Goal: Task Accomplishment & Management: Use online tool/utility

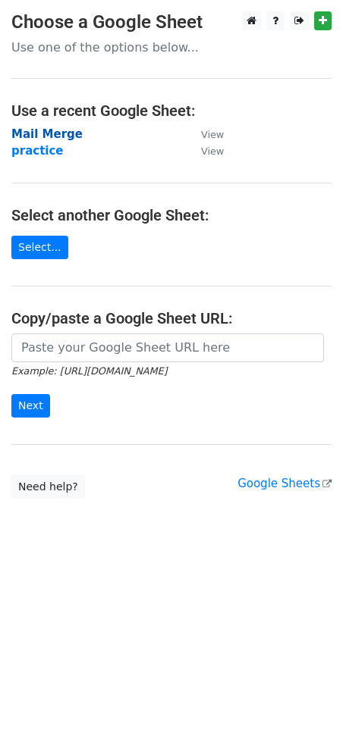
click at [30, 134] on strong "Mail Merge" at bounding box center [46, 134] width 71 height 14
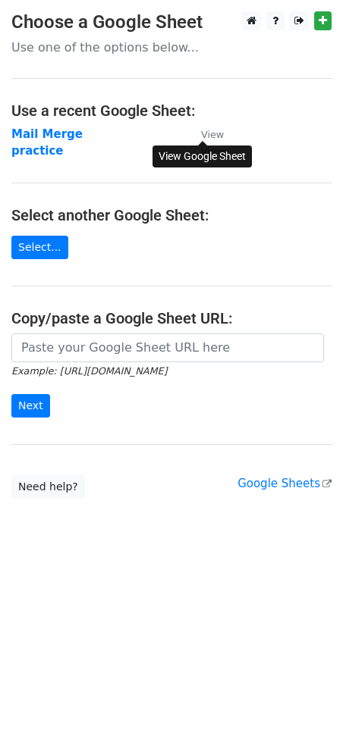
click at [212, 130] on small "View" at bounding box center [212, 134] width 23 height 11
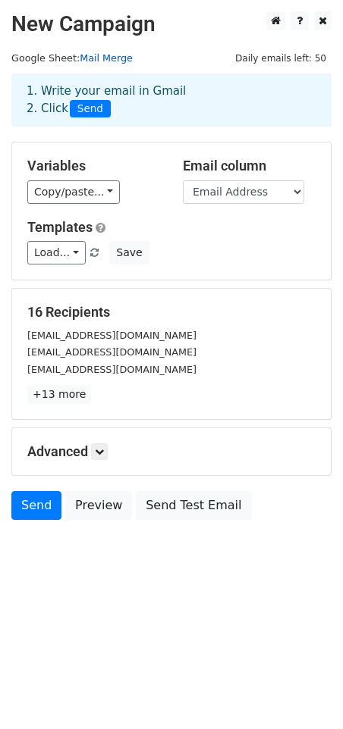
click at [99, 59] on link "Mail Merge" at bounding box center [106, 57] width 53 height 11
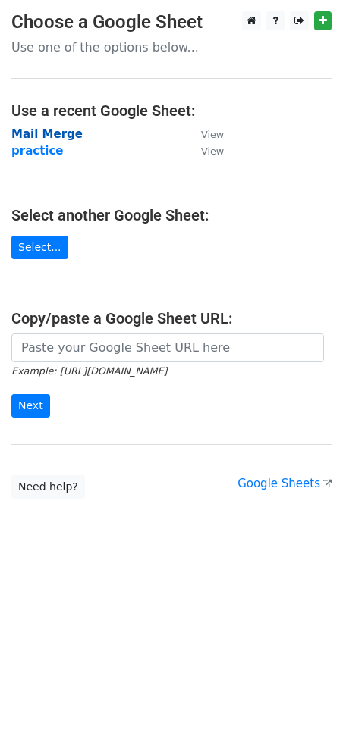
click at [51, 134] on strong "Mail Merge" at bounding box center [46, 134] width 71 height 14
